Goal: Navigation & Orientation: Find specific page/section

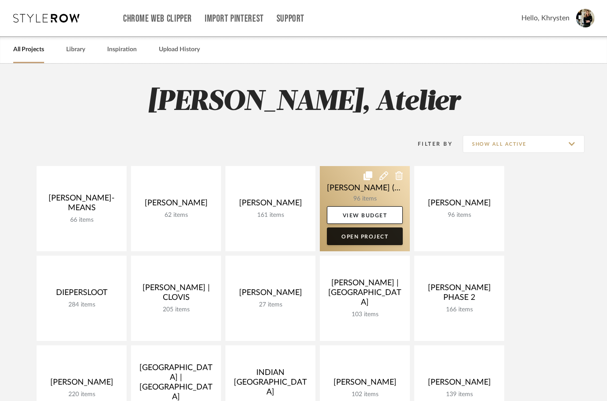
click at [355, 241] on link "Open Project" at bounding box center [365, 236] width 76 height 18
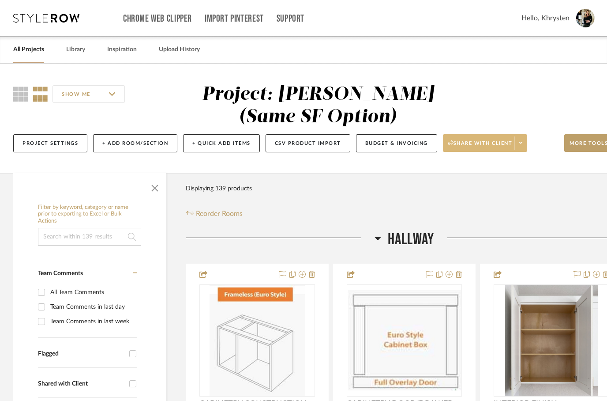
click at [476, 142] on span "Share with client" at bounding box center [480, 146] width 64 height 13
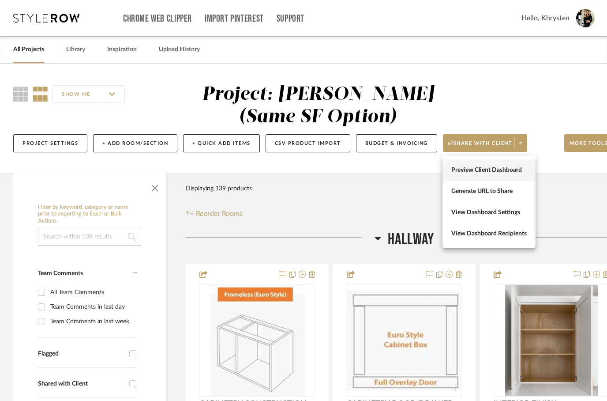
click at [470, 168] on span "Preview Client Dashboard" at bounding box center [488, 170] width 75 height 8
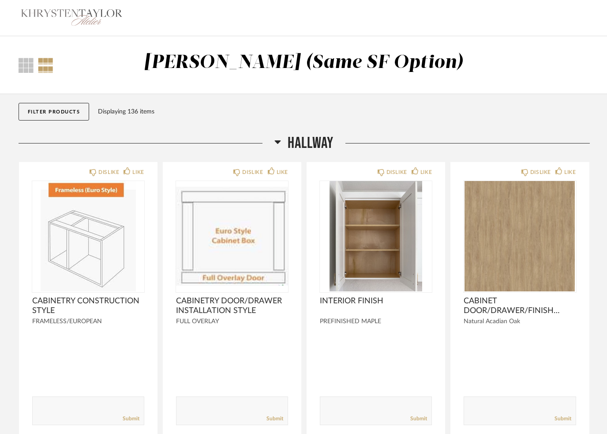
click at [277, 146] on icon at bounding box center [278, 141] width 7 height 11
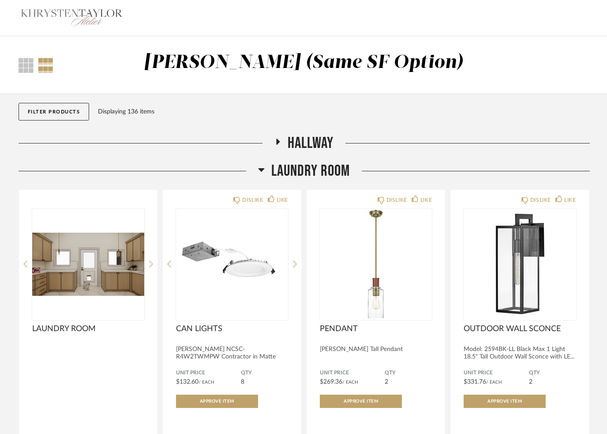
click at [267, 171] on h2 "Laundry Room" at bounding box center [304, 171] width 92 height 19
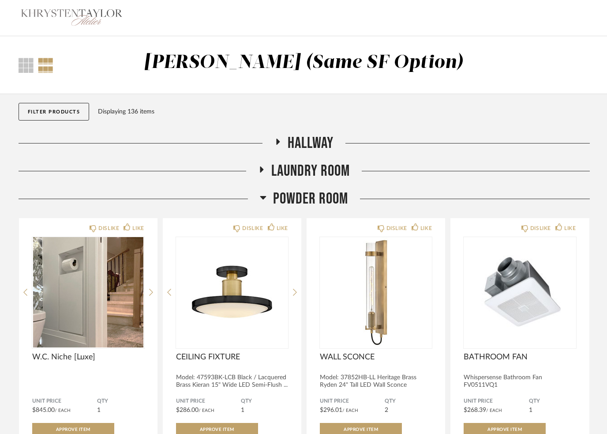
click at [268, 200] on h2 "Powder Room" at bounding box center [304, 198] width 88 height 19
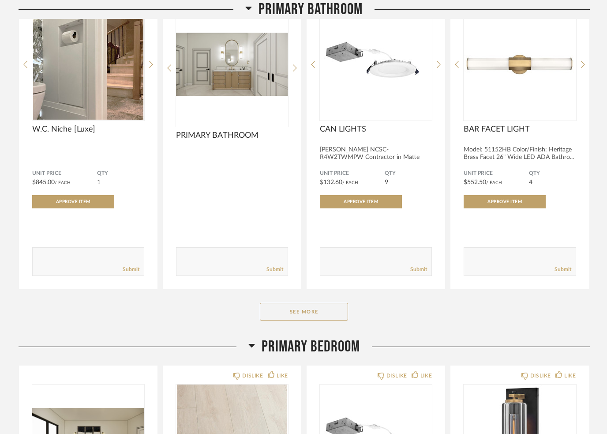
scroll to position [256, 0]
click at [291, 309] on button "See More" at bounding box center [304, 312] width 88 height 18
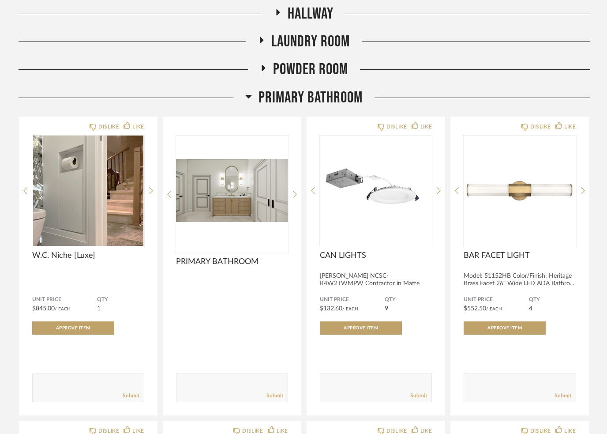
scroll to position [0, 0]
